Goal: Task Accomplishment & Management: Manage account settings

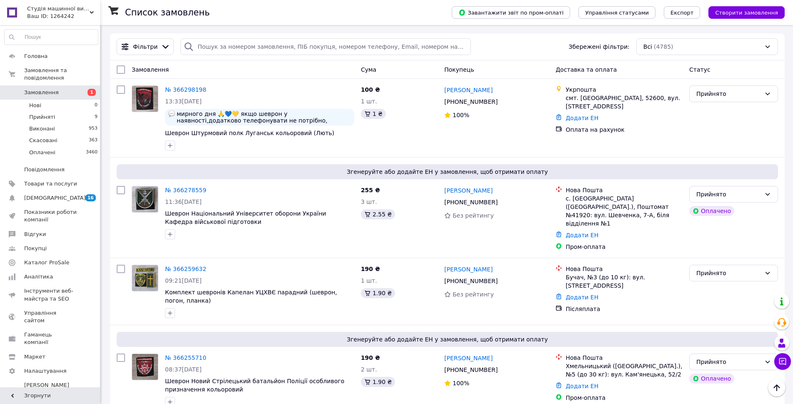
scroll to position [142, 0]
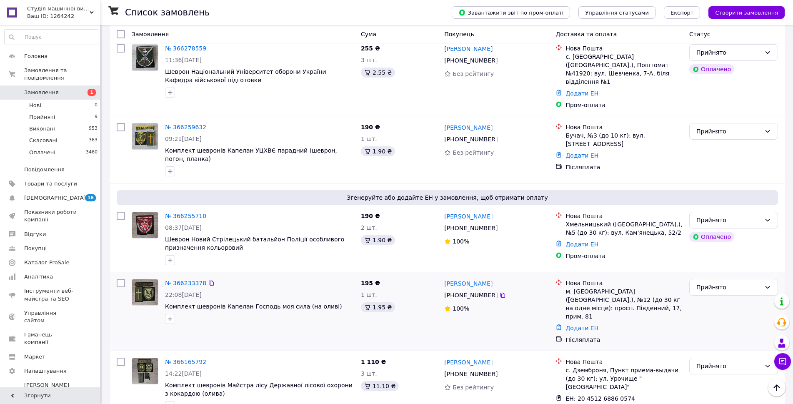
click at [290, 320] on div "№ 366233378 22:08[DATE] Комплект шевронів Капелан Господь моя сила (на оливі)" at bounding box center [242, 311] width 229 height 72
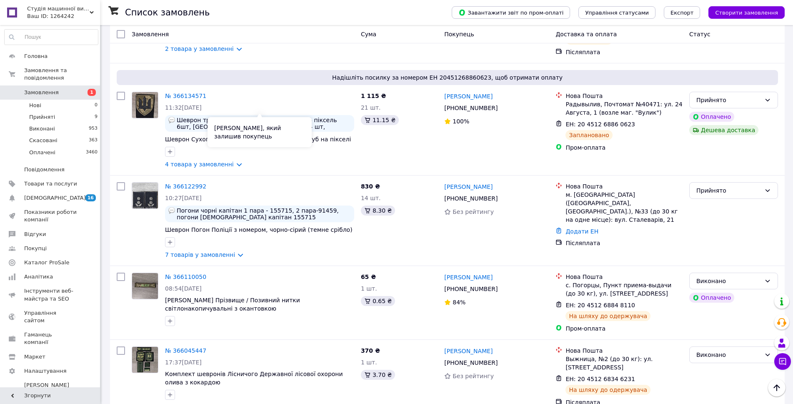
scroll to position [517, 0]
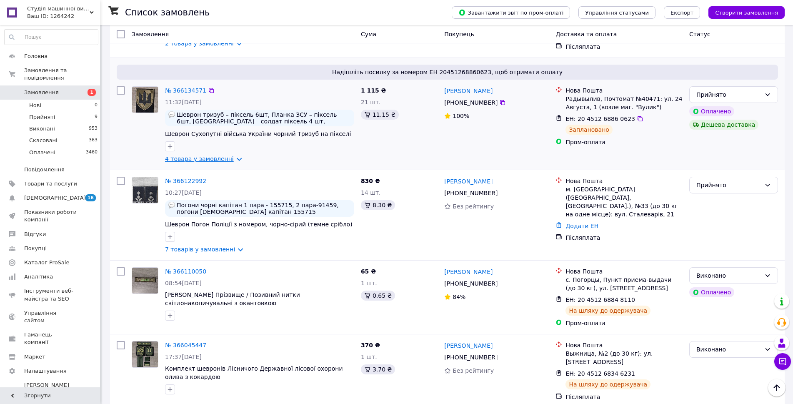
click at [219, 155] on link "4 товара у замовленні" at bounding box center [199, 158] width 69 height 7
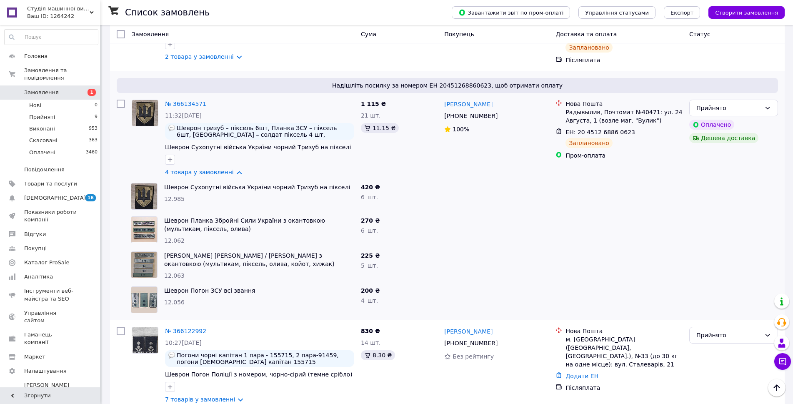
scroll to position [600, 0]
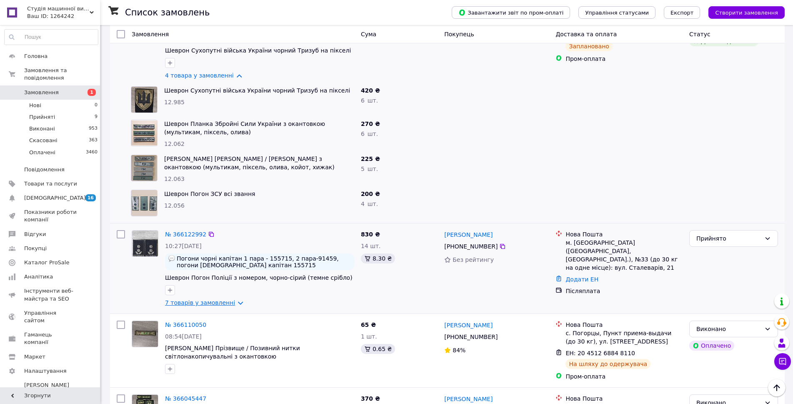
click at [198, 299] on link "7 товарів у замовленні" at bounding box center [200, 302] width 70 height 7
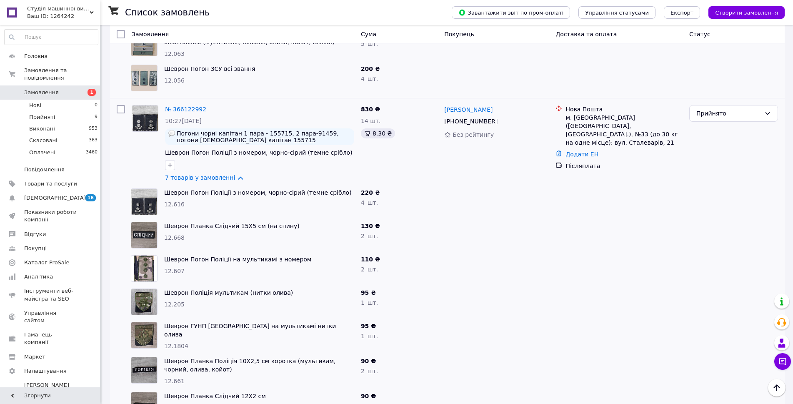
scroll to position [683, 0]
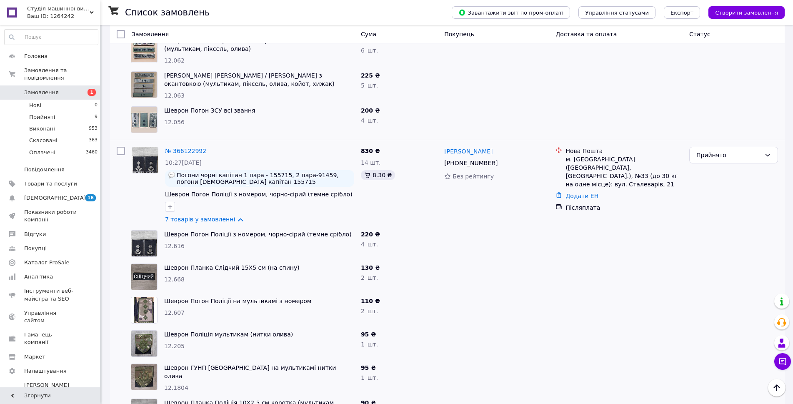
click at [45, 89] on span "Замовлення" at bounding box center [41, 92] width 35 height 7
click at [41, 113] on span "Прийняті" at bounding box center [42, 116] width 26 height 7
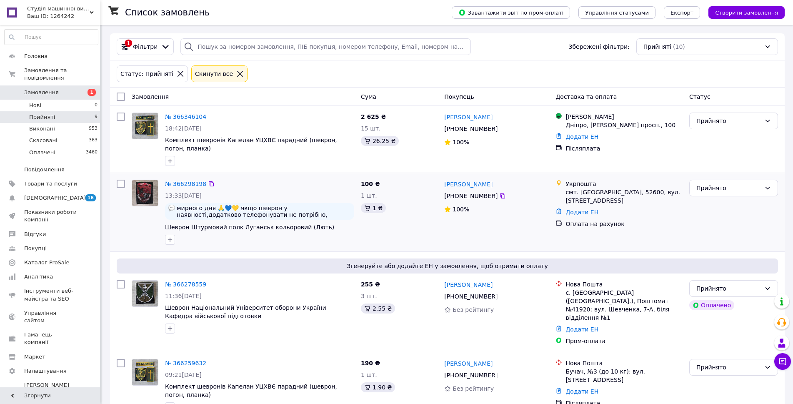
click at [261, 249] on div "№ 366298198 13:33[DATE] мирного дня 🙏💙💛 якщо шеврон у наявності,додатково телеф…" at bounding box center [447, 212] width 674 height 78
click at [782, 258] on div "Згенеруйте або додайте ЕН у замовлення, щоб отримати оплату № 366278559 11:36[D…" at bounding box center [447, 302] width 674 height 100
click at [140, 248] on div at bounding box center [144, 212] width 33 height 72
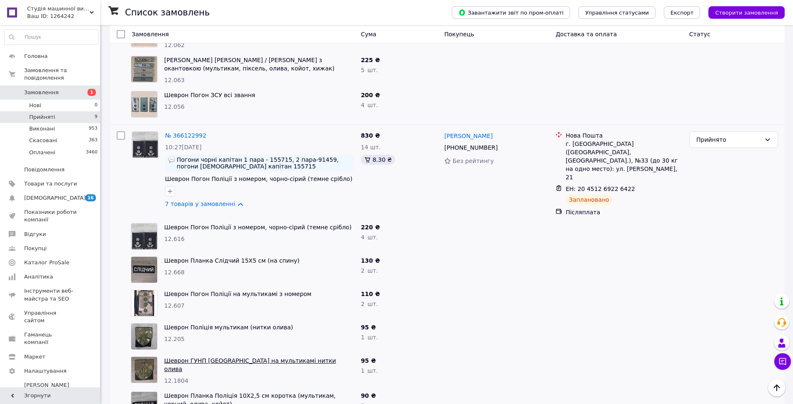
scroll to position [942, 0]
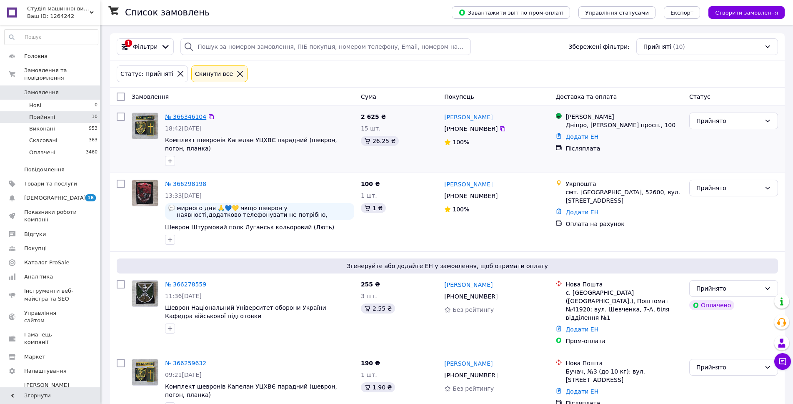
click at [173, 113] on link "№ 366346104" at bounding box center [185, 116] width 41 height 7
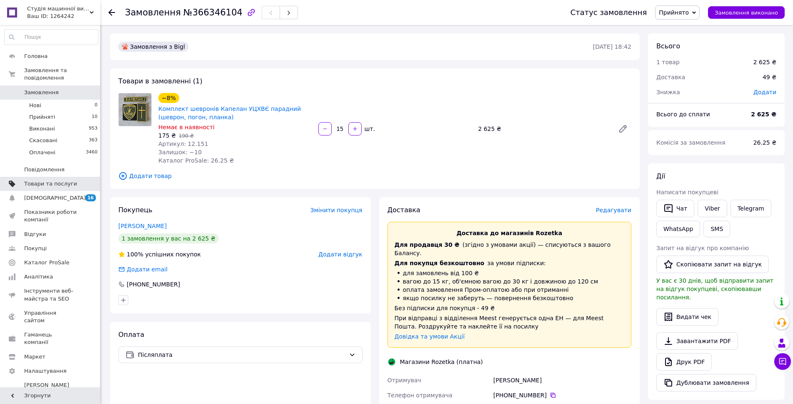
click at [50, 180] on span "Товари та послуги" at bounding box center [50, 183] width 53 height 7
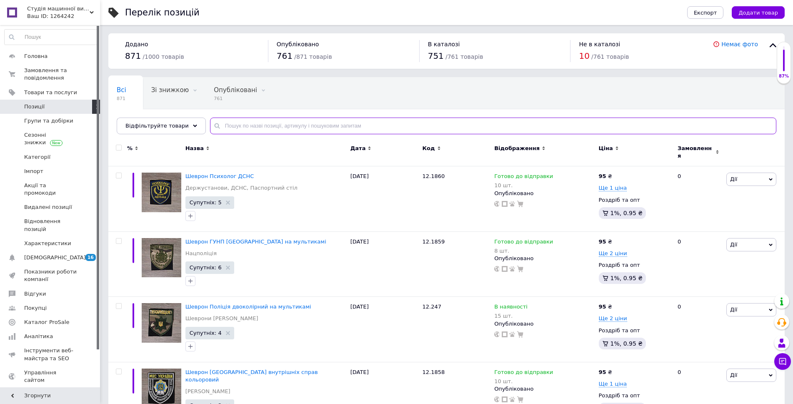
click at [226, 125] on input "text" at bounding box center [493, 125] width 566 height 17
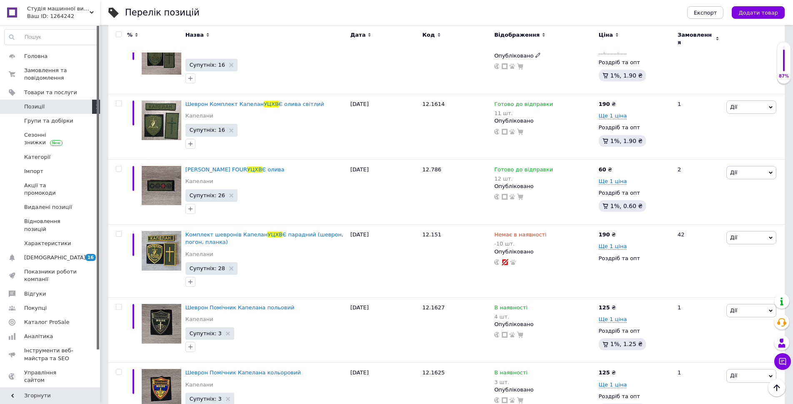
scroll to position [1250, 0]
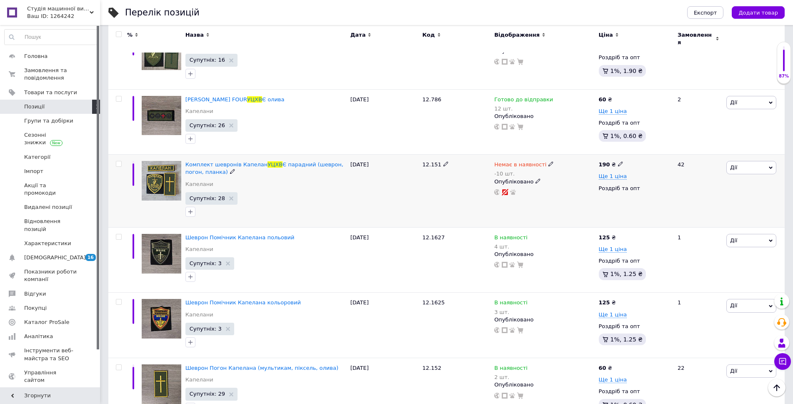
type input "уцхв"
click at [542, 161] on div "Немає в наявності" at bounding box center [524, 164] width 60 height 7
click at [562, 170] on li "В наявності" at bounding box center [594, 176] width 79 height 12
drag, startPoint x: 566, startPoint y: 179, endPoint x: 524, endPoint y: 169, distance: 43.2
click at [526, 176] on div "Немає в наявності -10 шт. Наявність В наявності Немає в наявності Під замовленн…" at bounding box center [544, 178] width 100 height 35
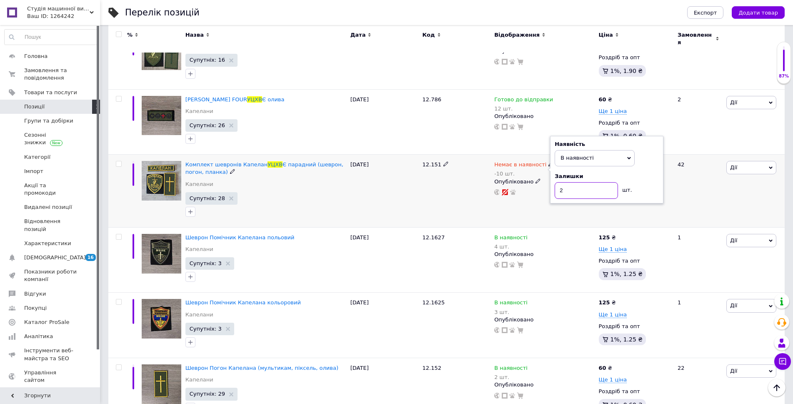
type input "20"
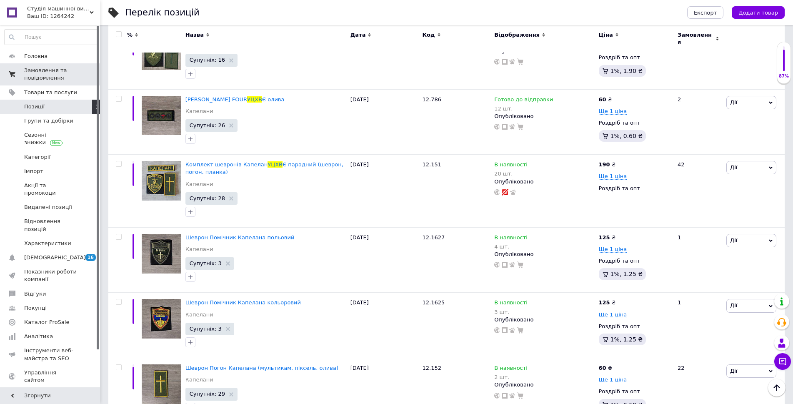
click at [33, 71] on span "Замовлення та повідомлення" at bounding box center [50, 74] width 53 height 15
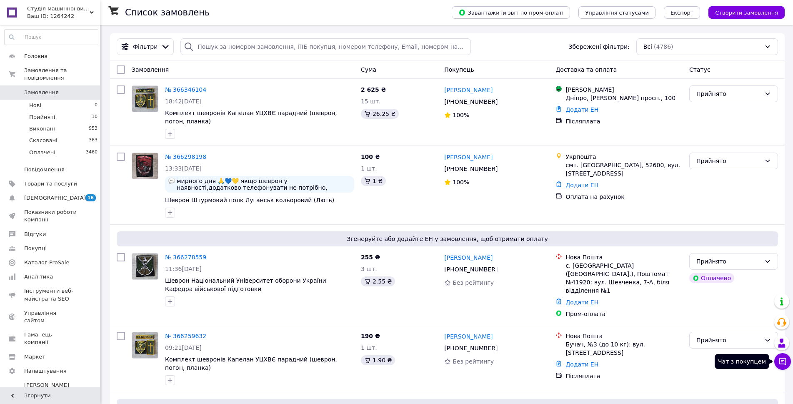
click at [784, 362] on icon at bounding box center [782, 361] width 8 height 8
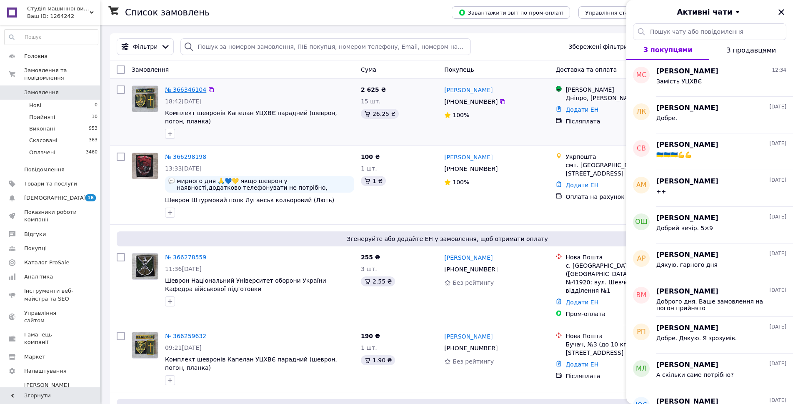
click at [179, 89] on link "№ 366346104" at bounding box center [185, 89] width 41 height 7
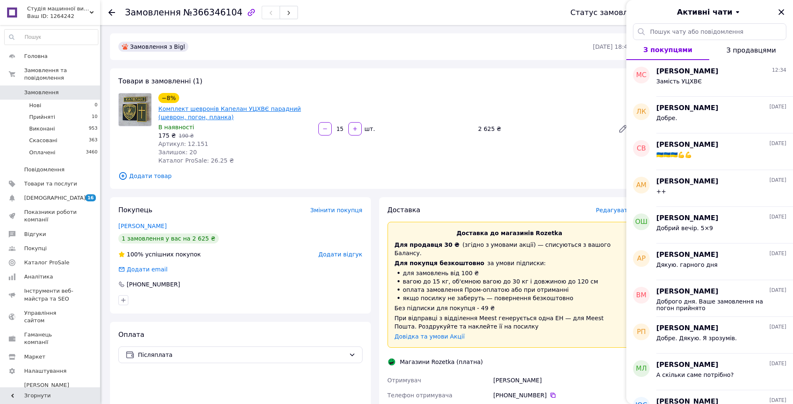
click at [225, 111] on link "Комплект шевронів Капелан УЦХВЄ парадний (шеврон, погон, планка)" at bounding box center [229, 112] width 142 height 15
click at [782, 13] on icon "Закрити" at bounding box center [781, 12] width 10 height 10
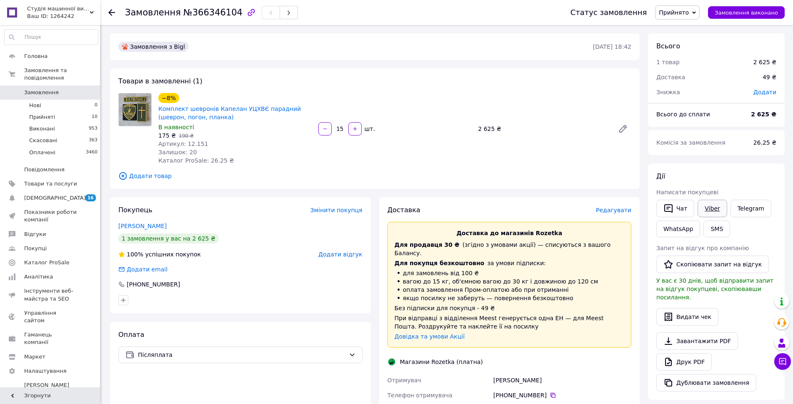
click at [709, 206] on link "Viber" at bounding box center [711, 208] width 29 height 17
click at [300, 159] on div "−8% Комплект шевронів Капелан УЦХВЄ парадний (шеврон, погон, планка) В наявност…" at bounding box center [235, 128] width 160 height 75
click at [696, 12] on icon at bounding box center [694, 13] width 4 height 4
click at [687, 28] on li "Виконано" at bounding box center [677, 29] width 44 height 12
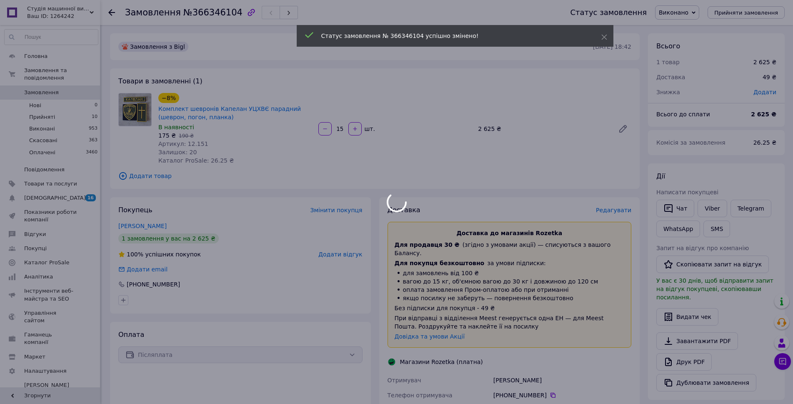
click at [700, 15] on div at bounding box center [396, 202] width 793 height 404
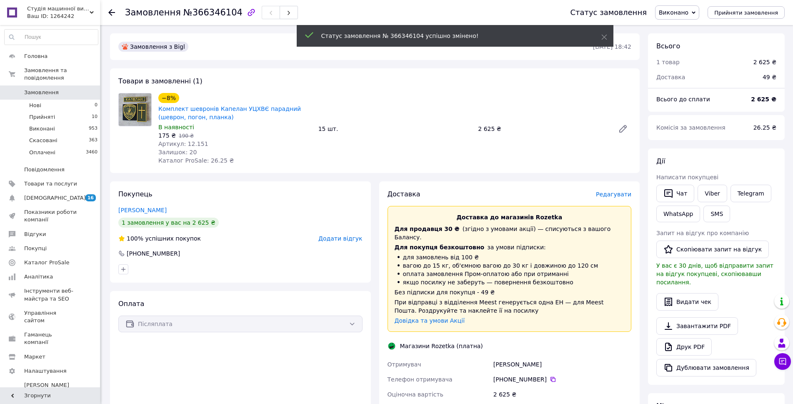
click at [699, 14] on span "Виконано" at bounding box center [677, 12] width 44 height 14
click at [683, 29] on li "Прийнято" at bounding box center [676, 29] width 43 height 12
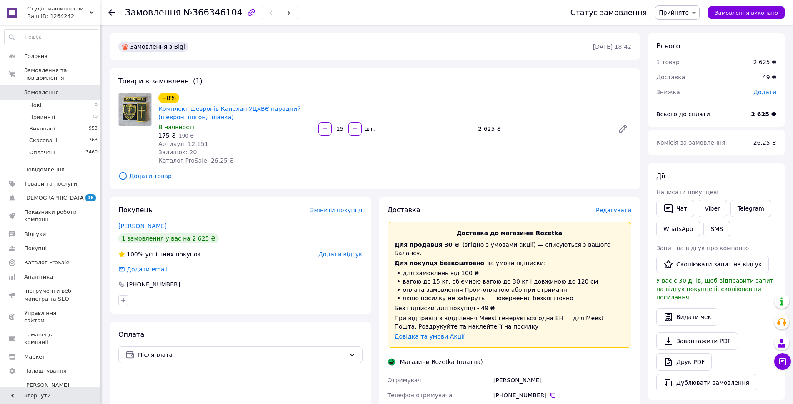
click at [131, 102] on img at bounding box center [135, 109] width 32 height 32
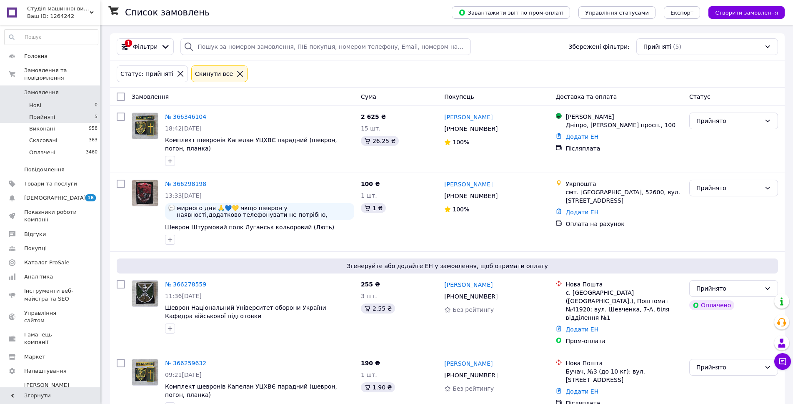
click at [47, 102] on li "Нові 0" at bounding box center [51, 106] width 102 height 12
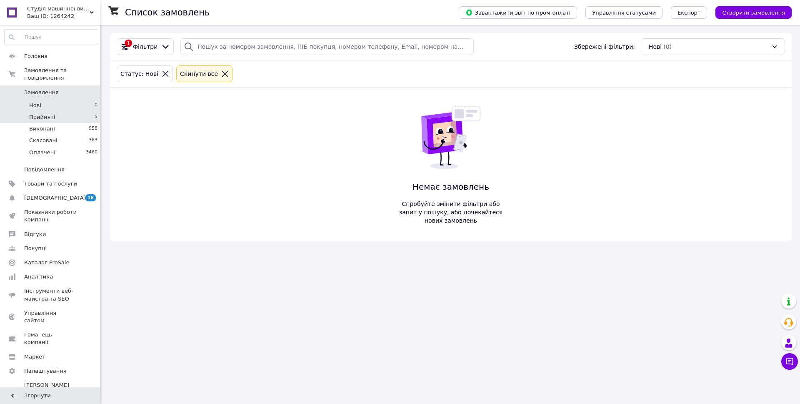
click at [61, 112] on li "Прийняті 5" at bounding box center [51, 117] width 102 height 12
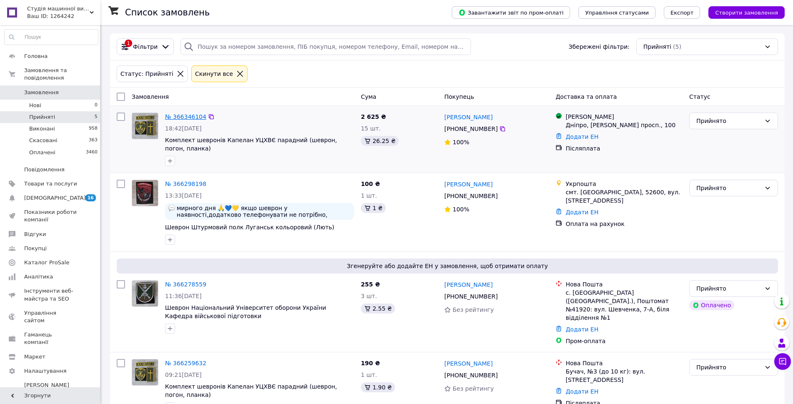
click at [190, 116] on link "№ 366346104" at bounding box center [185, 116] width 41 height 7
